Goal: Find specific page/section: Find specific page/section

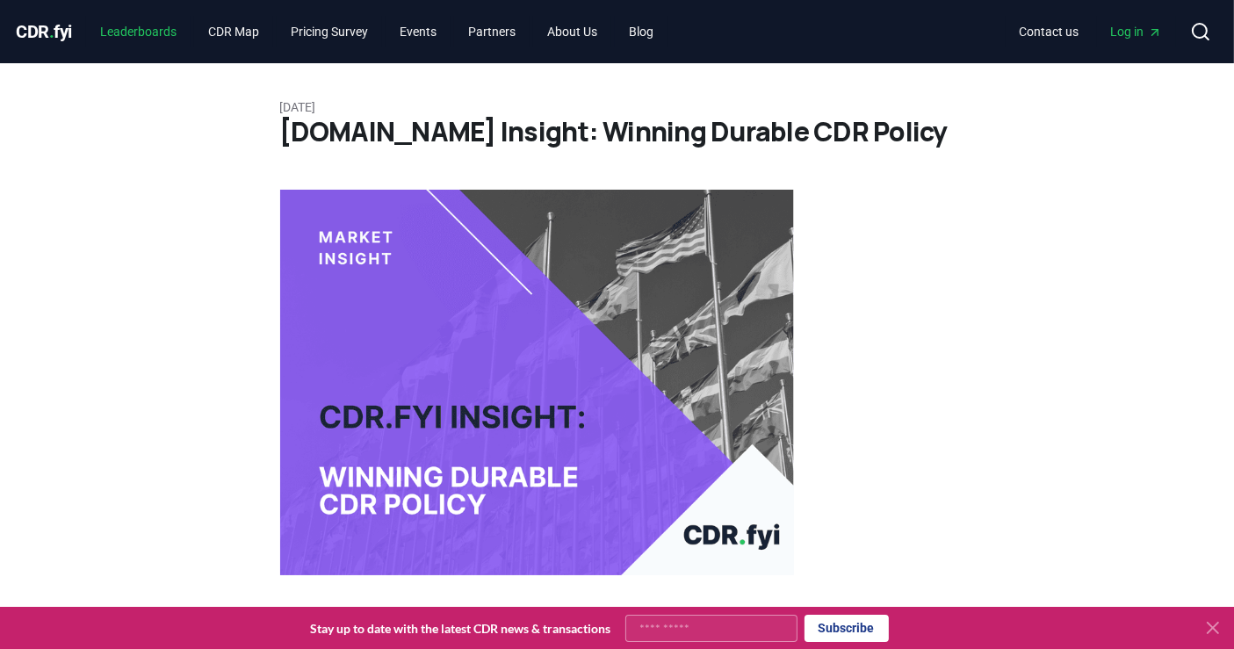
click at [167, 32] on link "Leaderboards" at bounding box center [138, 32] width 105 height 32
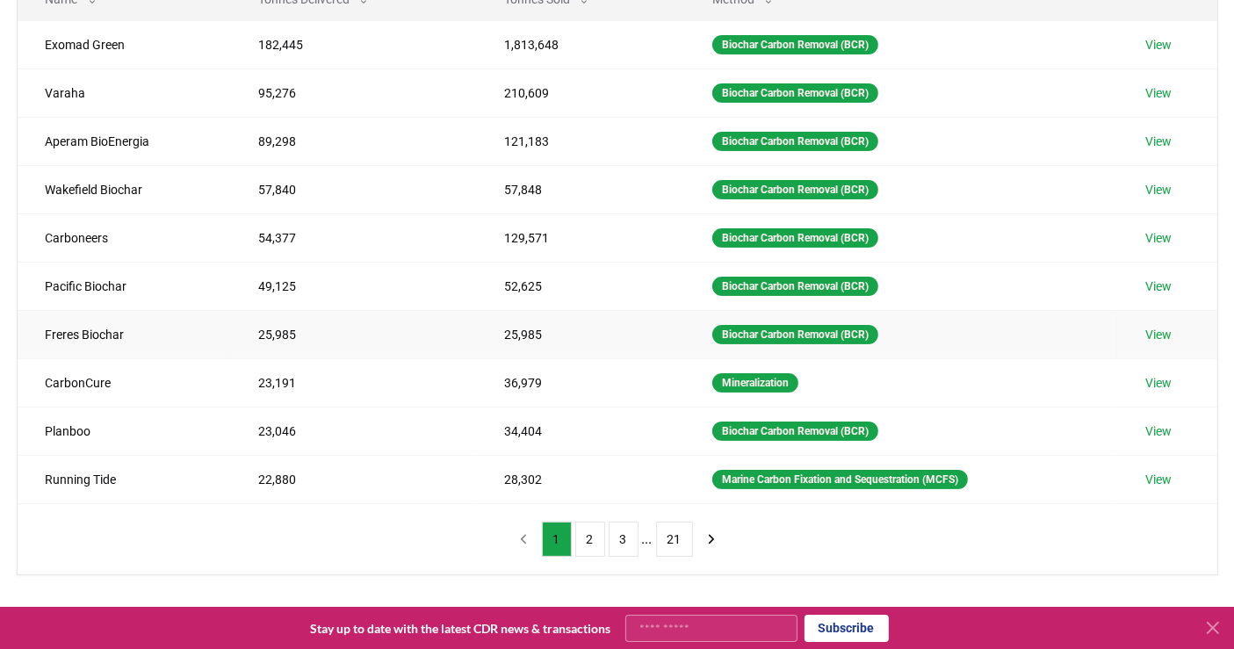
scroll to position [292, 0]
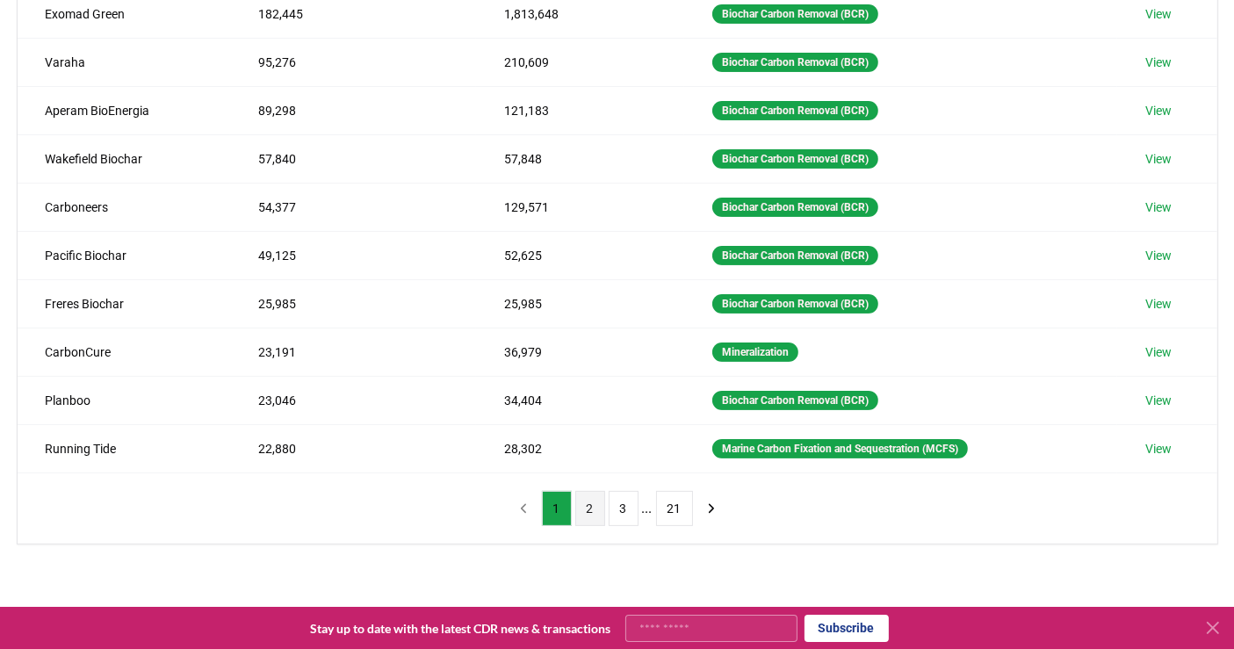
click at [590, 502] on button "2" at bounding box center [590, 508] width 30 height 35
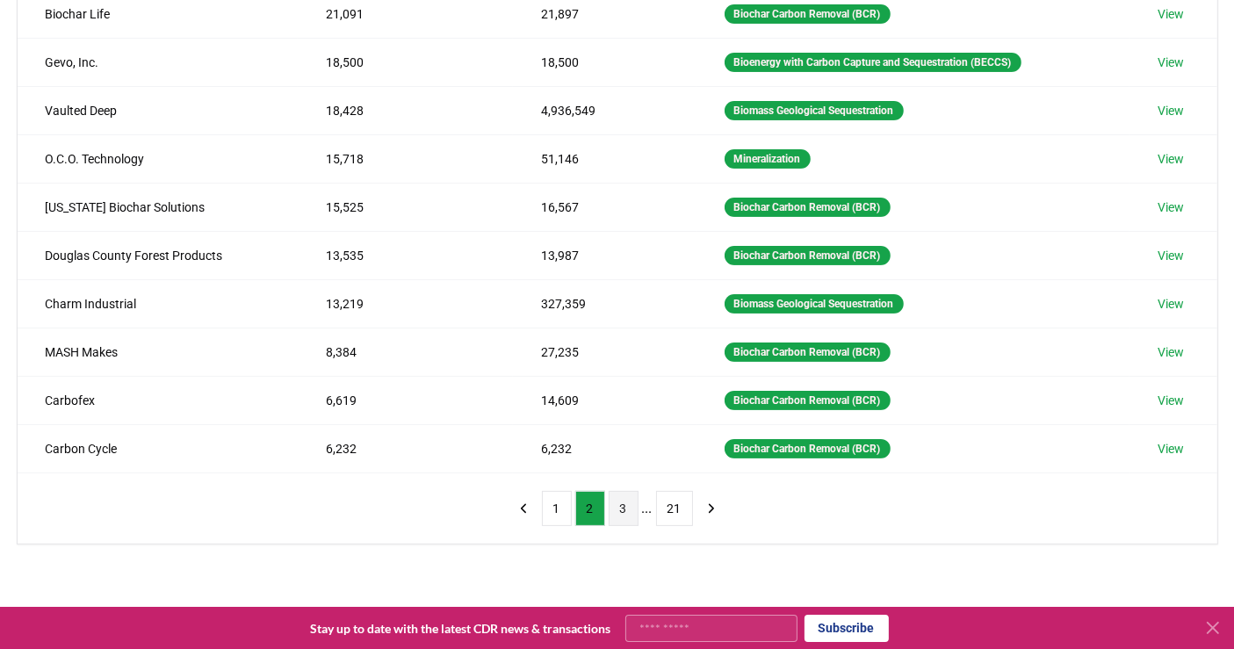
click at [625, 506] on button "3" at bounding box center [624, 508] width 30 height 35
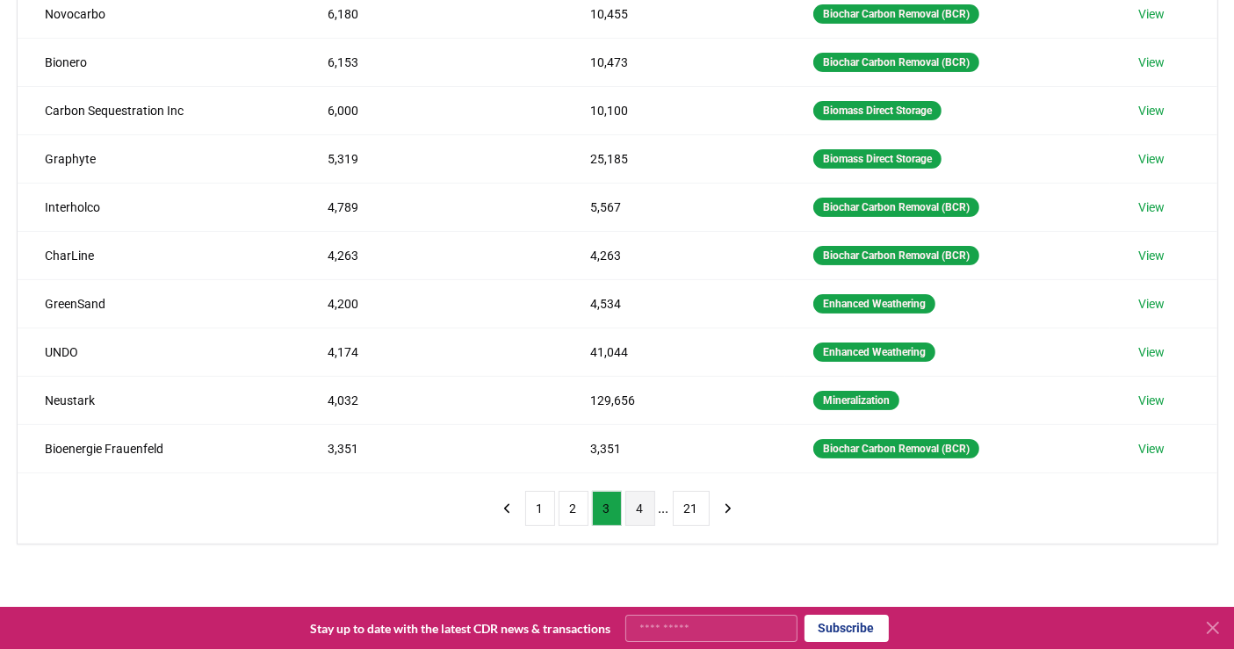
click at [642, 511] on button "4" at bounding box center [640, 508] width 30 height 35
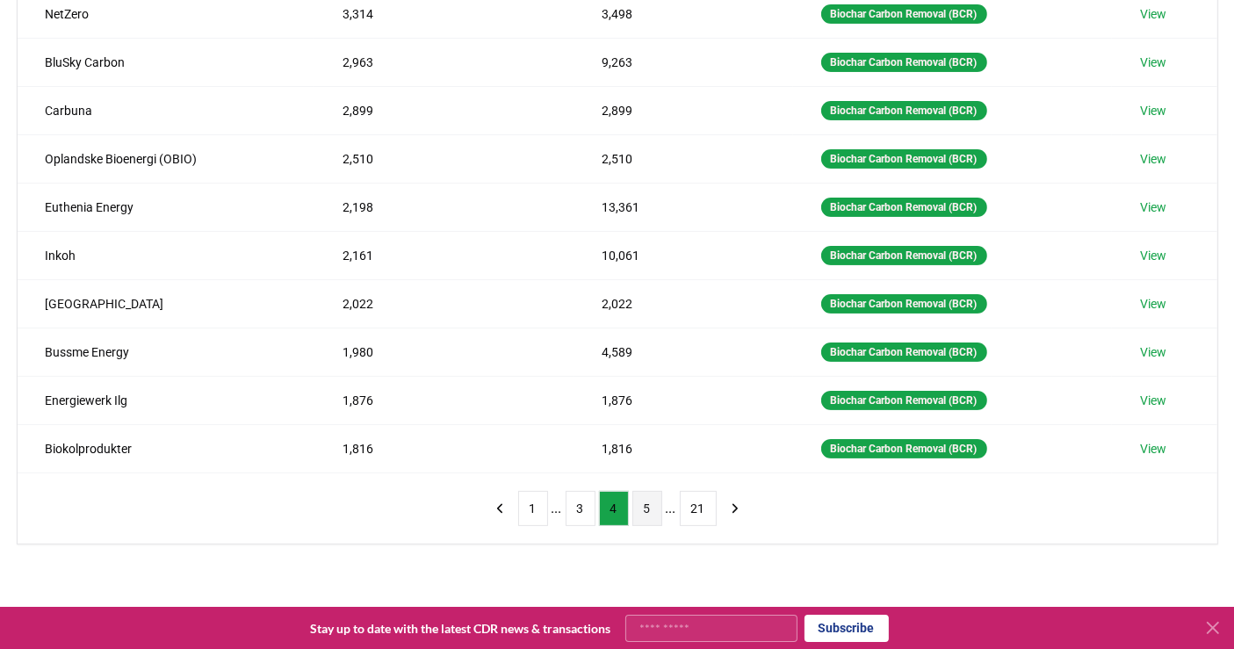
click at [642, 498] on button "5" at bounding box center [647, 508] width 30 height 35
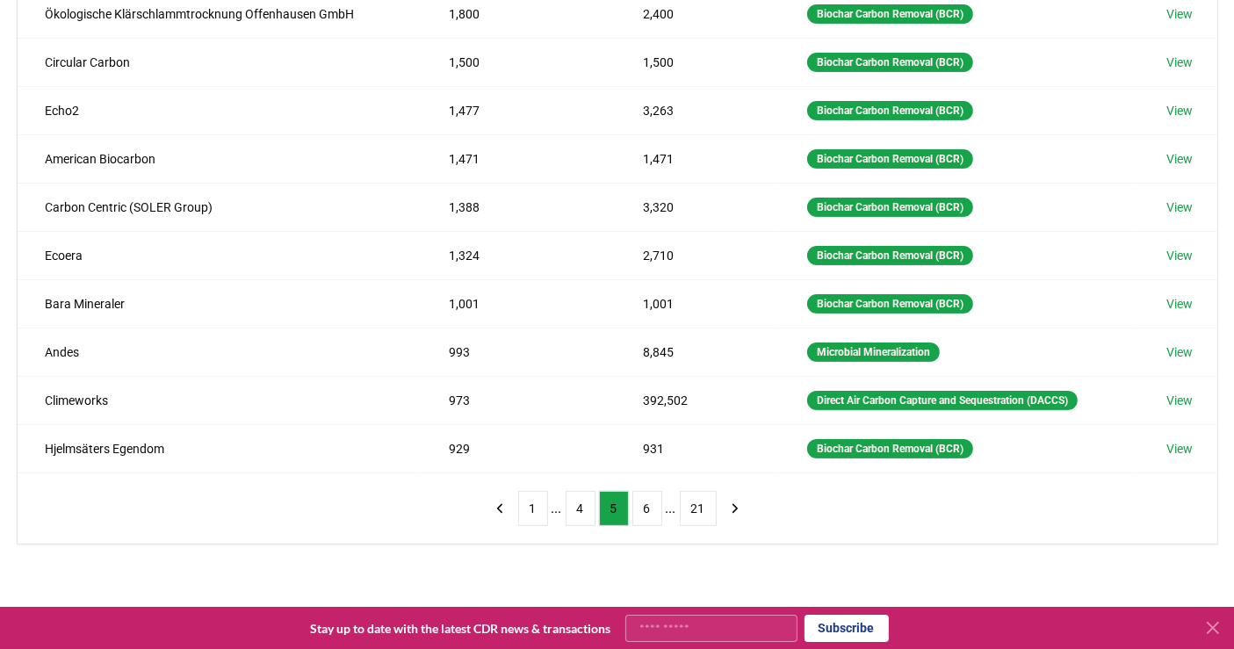
click at [619, 563] on div "Suppliers Purchasers Services Method Name Tonnes Delivered Tonnes Sold Method Ö…" at bounding box center [617, 263] width 1234 height 704
